Goal: Task Accomplishment & Management: Complete application form

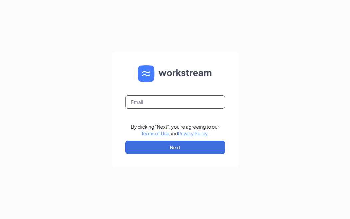
click at [149, 106] on input "text" at bounding box center [175, 101] width 100 height 13
type input "[EMAIL_ADDRESS][DOMAIN_NAME]"
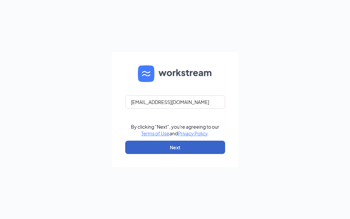
click at [169, 148] on button "Next" at bounding box center [175, 147] width 100 height 13
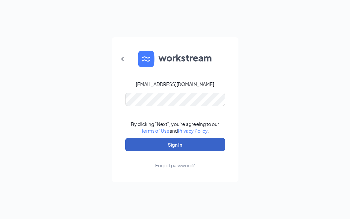
click at [163, 145] on button "Sign In" at bounding box center [175, 144] width 100 height 13
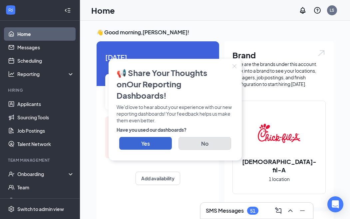
click at [206, 137] on button "No" at bounding box center [205, 143] width 53 height 13
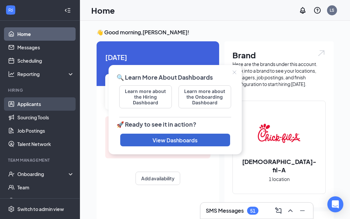
click at [38, 103] on link "Applicants" at bounding box center [45, 103] width 57 height 13
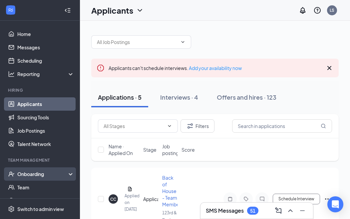
click at [38, 174] on div "Onboarding" at bounding box center [42, 174] width 51 height 7
click at [38, 186] on link "Overview" at bounding box center [45, 187] width 57 height 13
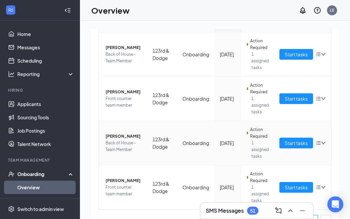
scroll to position [99, 0]
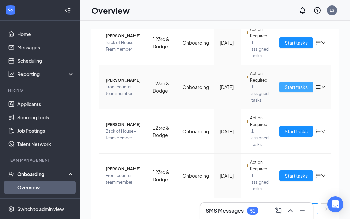
click at [303, 87] on span "Start tasks" at bounding box center [296, 86] width 23 height 7
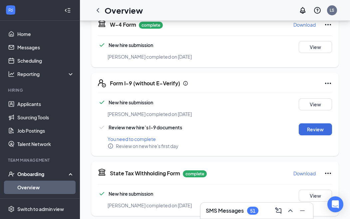
scroll to position [188, 0]
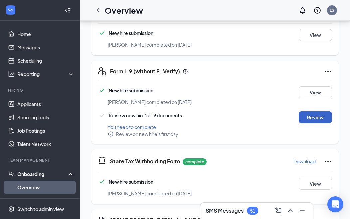
click at [324, 112] on button "Review" at bounding box center [315, 117] width 33 height 12
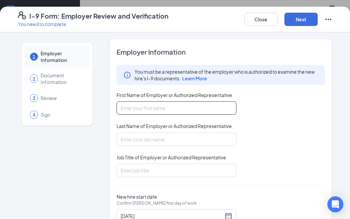
click at [190, 111] on input "First Name of Employer or Authorized Representative" at bounding box center [177, 107] width 120 height 13
type input "Lisset"
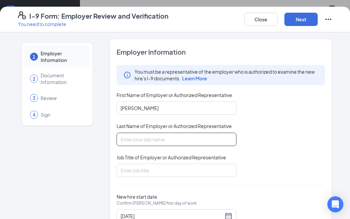
click at [177, 143] on input "Last Name of Employer or Authorized Representative" at bounding box center [177, 139] width 120 height 13
type input "Scholes"
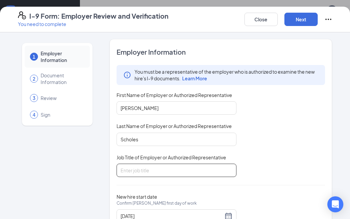
click at [169, 169] on input "Job Title of Employer or Authorized Representative" at bounding box center [177, 170] width 120 height 13
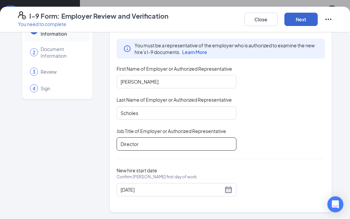
type input "Director"
click at [299, 21] on button "Next" at bounding box center [301, 19] width 33 height 13
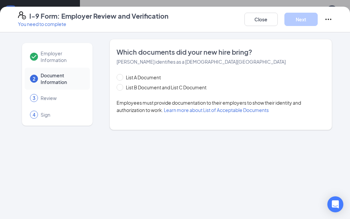
scroll to position [0, 0]
click at [119, 89] on span at bounding box center [120, 87] width 7 height 7
click at [119, 89] on input "List B Document and List C Document" at bounding box center [119, 86] width 5 height 5
radio input "true"
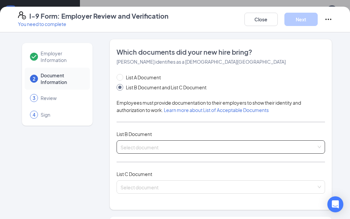
click at [159, 141] on div "Select document List B Documents Driver’s License issued by U.S State or outlyi…" at bounding box center [221, 146] width 209 height 13
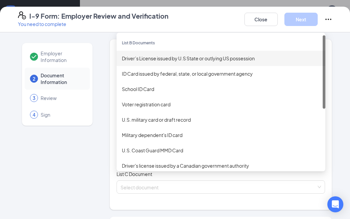
click at [154, 59] on div "Driver’s License issued by U.S State or outlying US possession" at bounding box center [221, 58] width 198 height 7
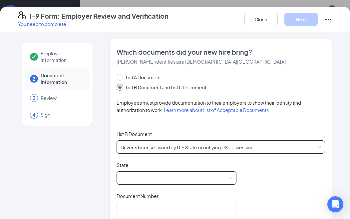
click at [158, 173] on span at bounding box center [177, 178] width 112 height 13
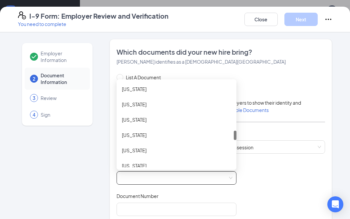
scroll to position [430, 0]
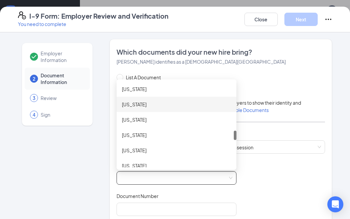
click at [135, 103] on div "Nebraska" at bounding box center [176, 104] width 109 height 7
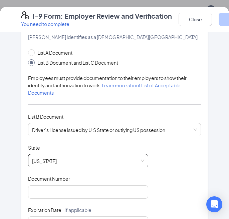
scroll to position [117, 0]
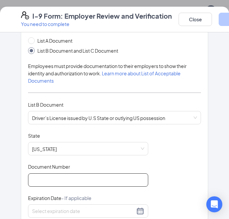
click at [95, 176] on input "Document Number" at bounding box center [88, 179] width 120 height 13
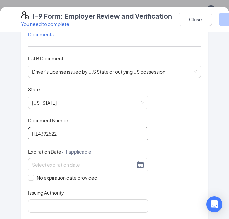
scroll to position [177, 0]
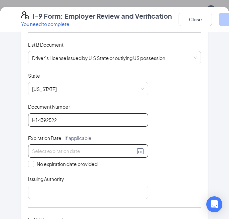
type input "H14392522"
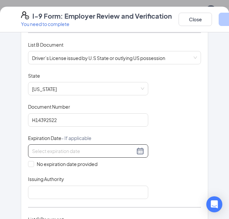
click at [142, 150] on div at bounding box center [88, 151] width 112 height 8
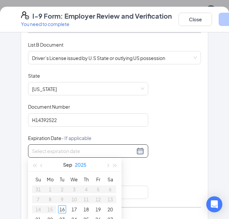
click at [83, 165] on button "2025" at bounding box center [81, 164] width 12 height 13
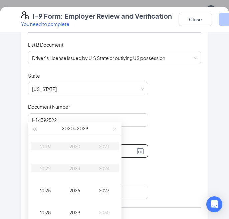
scroll to position [245, 0]
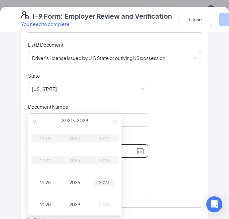
click at [107, 184] on div "2027" at bounding box center [104, 182] width 20 height 8
type input "10/02/2027"
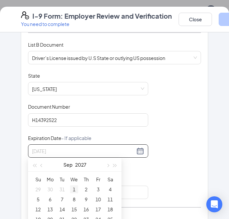
scroll to position [259, 0]
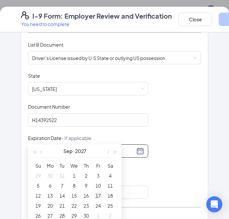
click at [96, 196] on div "17" at bounding box center [98, 196] width 8 height 8
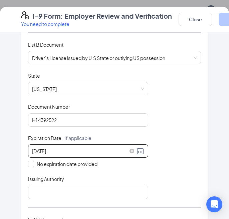
click at [141, 151] on div "09/17/2027" at bounding box center [88, 151] width 112 height 8
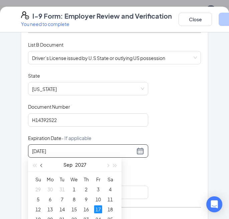
click at [43, 166] on span "button" at bounding box center [41, 165] width 3 height 3
type input "07/17/2027"
click at [112, 206] on div "17" at bounding box center [110, 209] width 8 height 8
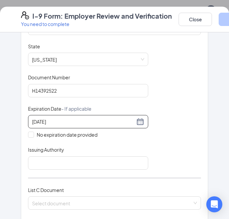
scroll to position [214, 0]
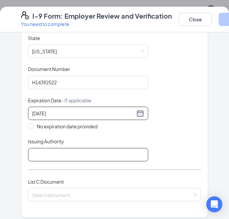
click at [127, 154] on input "Issuing Authority" at bounding box center [88, 154] width 120 height 13
type input "N"
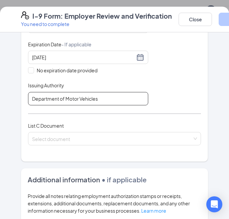
scroll to position [272, 0]
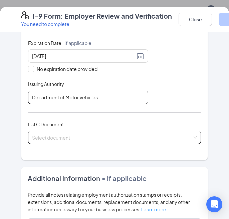
type input "Department of Motor Vehicles"
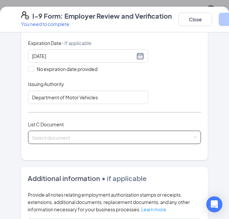
click at [88, 134] on input "search" at bounding box center [112, 136] width 160 height 10
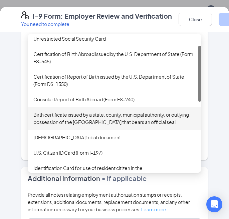
scroll to position [22, 0]
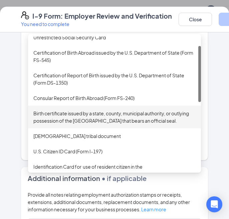
click at [85, 117] on div "Birth certificate issued by a state, county, municipal authority, or outlying p…" at bounding box center [114, 117] width 162 height 15
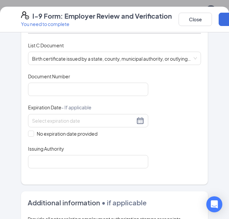
scroll to position [349, 0]
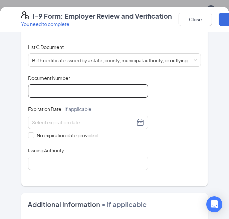
click at [60, 87] on input "Document Number" at bounding box center [88, 90] width 120 height 13
type input "0914856"
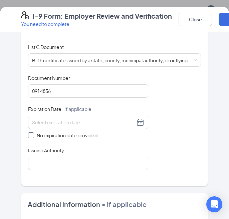
click at [118, 136] on label "No expiration date provided" at bounding box center [88, 135] width 120 height 7
click at [33, 136] on input "No expiration date provided" at bounding box center [30, 134] width 5 height 5
checkbox input "true"
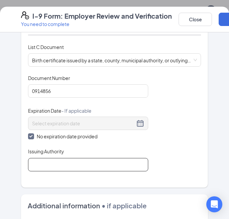
click at [79, 163] on input "Issuing Authority" at bounding box center [88, 164] width 120 height 13
type input "Douglas County Registar"
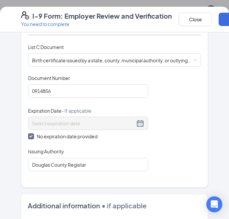
click at [112, 188] on form "Which documents did your new hire bring? Chloe M Purdy identifies as a citizen …" at bounding box center [114, 74] width 187 height 609
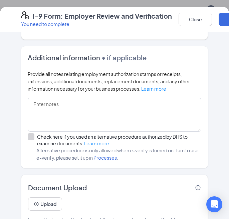
scroll to position [514, 0]
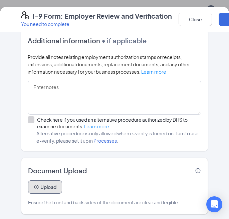
click at [58, 185] on button "Upload" at bounding box center [45, 186] width 34 height 13
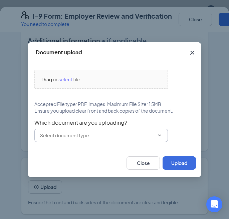
click at [75, 141] on span at bounding box center [100, 135] width 133 height 13
click at [72, 135] on input "text" at bounding box center [97, 135] width 114 height 7
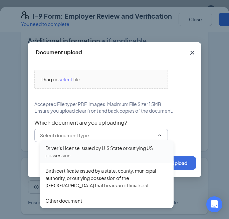
click at [82, 151] on div "Driver’s License issued by U.S State or outlying US possession" at bounding box center [106, 151] width 123 height 15
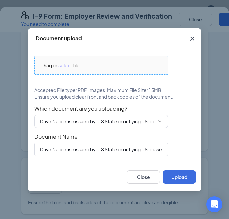
click at [66, 66] on span "select" at bounding box center [65, 65] width 14 height 7
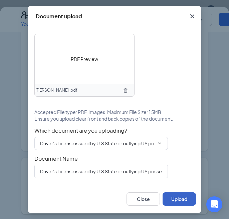
click at [175, 202] on button "Upload" at bounding box center [178, 198] width 33 height 13
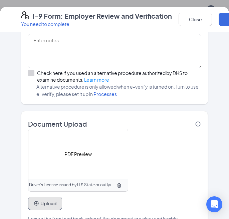
scroll to position [564, 0]
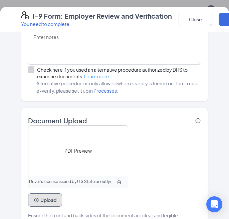
click at [53, 196] on button "Upload" at bounding box center [45, 199] width 34 height 13
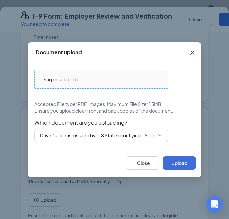
click at [69, 79] on span "select" at bounding box center [65, 79] width 14 height 7
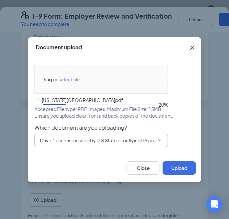
click at [85, 139] on input "Driver’s License issued by U.S State or outlying US possession" at bounding box center [97, 140] width 114 height 7
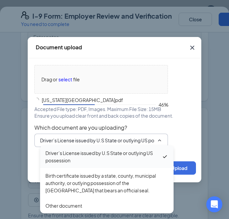
scroll to position [294, 0]
click at [86, 175] on div "Birth certificate issued by a state, county, municipal authority, or outlying p…" at bounding box center [106, 183] width 123 height 22
type input "Birth certificate issued by a state, county, municipal authority, or outlying p…"
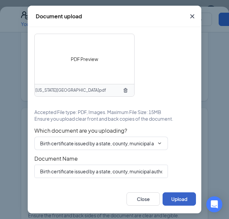
click at [181, 202] on button "Upload" at bounding box center [178, 198] width 33 height 13
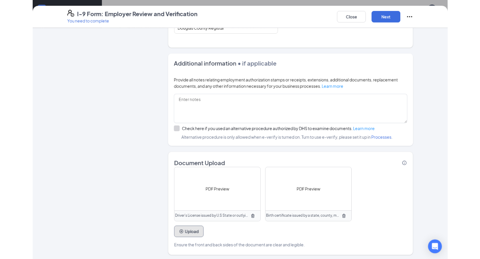
scroll to position [225, 0]
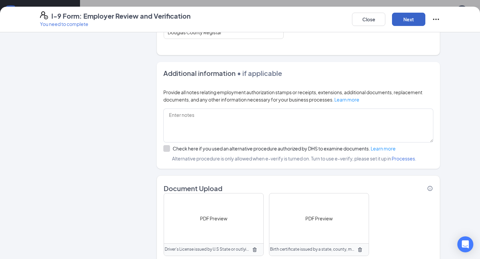
click at [350, 21] on button "Next" at bounding box center [408, 19] width 33 height 13
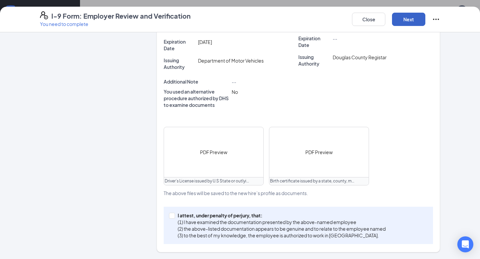
scroll to position [200, 0]
click at [173, 217] on input "I attest, under penalty of perjury, that: (1) I have examined the documentation…" at bounding box center [171, 215] width 5 height 5
checkbox input "true"
click at [350, 22] on button "Next" at bounding box center [408, 19] width 33 height 13
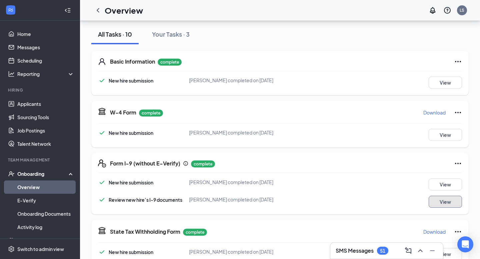
scroll to position [0, 0]
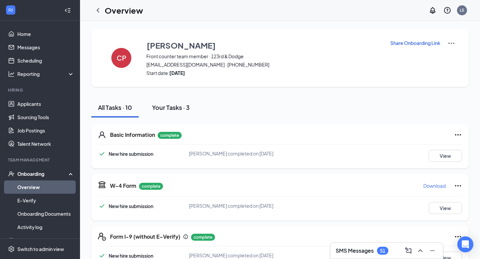
click at [168, 110] on div "Your Tasks · 3" at bounding box center [171, 107] width 38 height 8
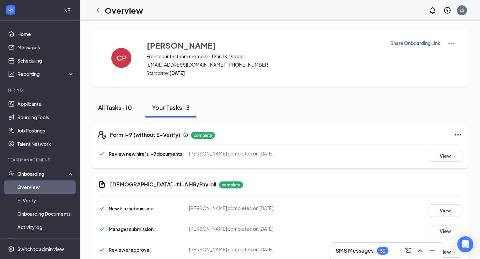
click at [132, 106] on div "All Tasks · 10" at bounding box center [115, 107] width 34 height 8
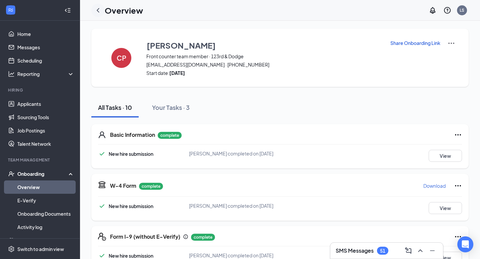
click at [96, 10] on icon "ChevronLeft" at bounding box center [98, 10] width 8 height 8
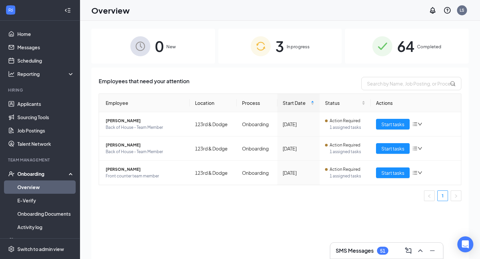
click at [329, 85] on div "Employees that need your attention" at bounding box center [280, 83] width 363 height 13
